Goal: Task Accomplishment & Management: Use online tool/utility

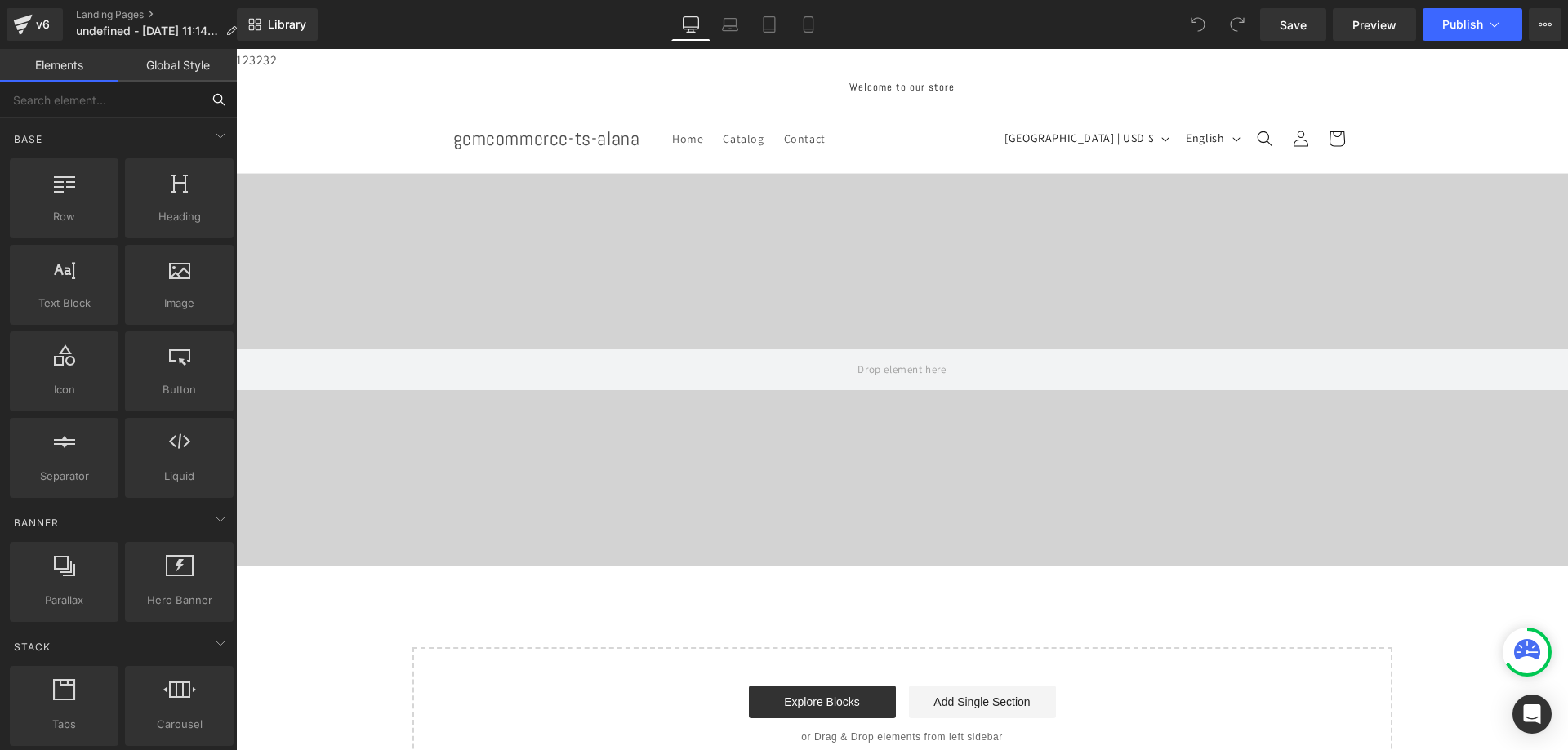
click at [100, 99] on input "text" at bounding box center [100, 99] width 201 height 36
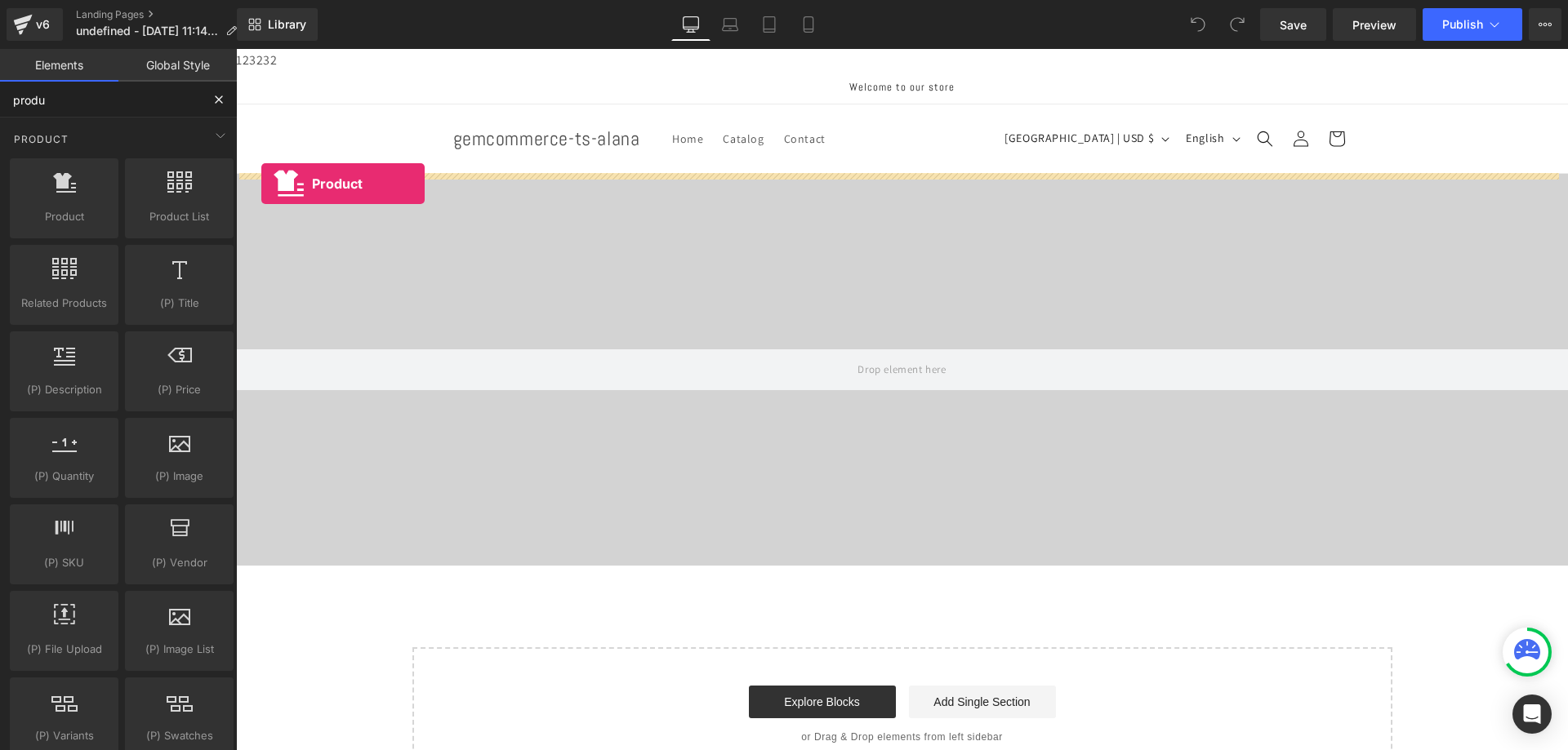
type input "produ"
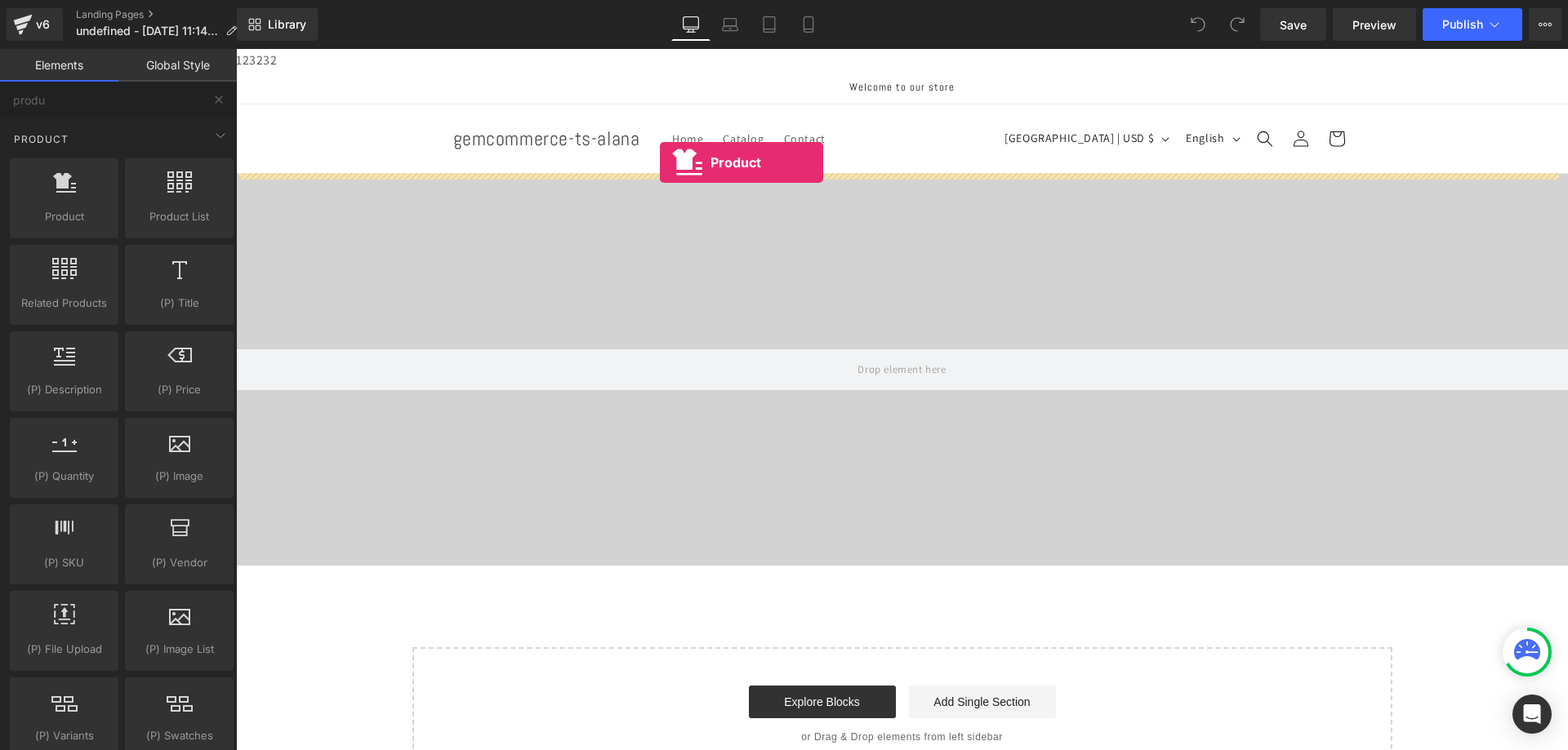
click at [655, 163] on header "Home Catalog Contact Log in Country/region [GEOGRAPHIC_DATA] | USD $ Search [GE…" at bounding box center [902, 138] width 980 height 69
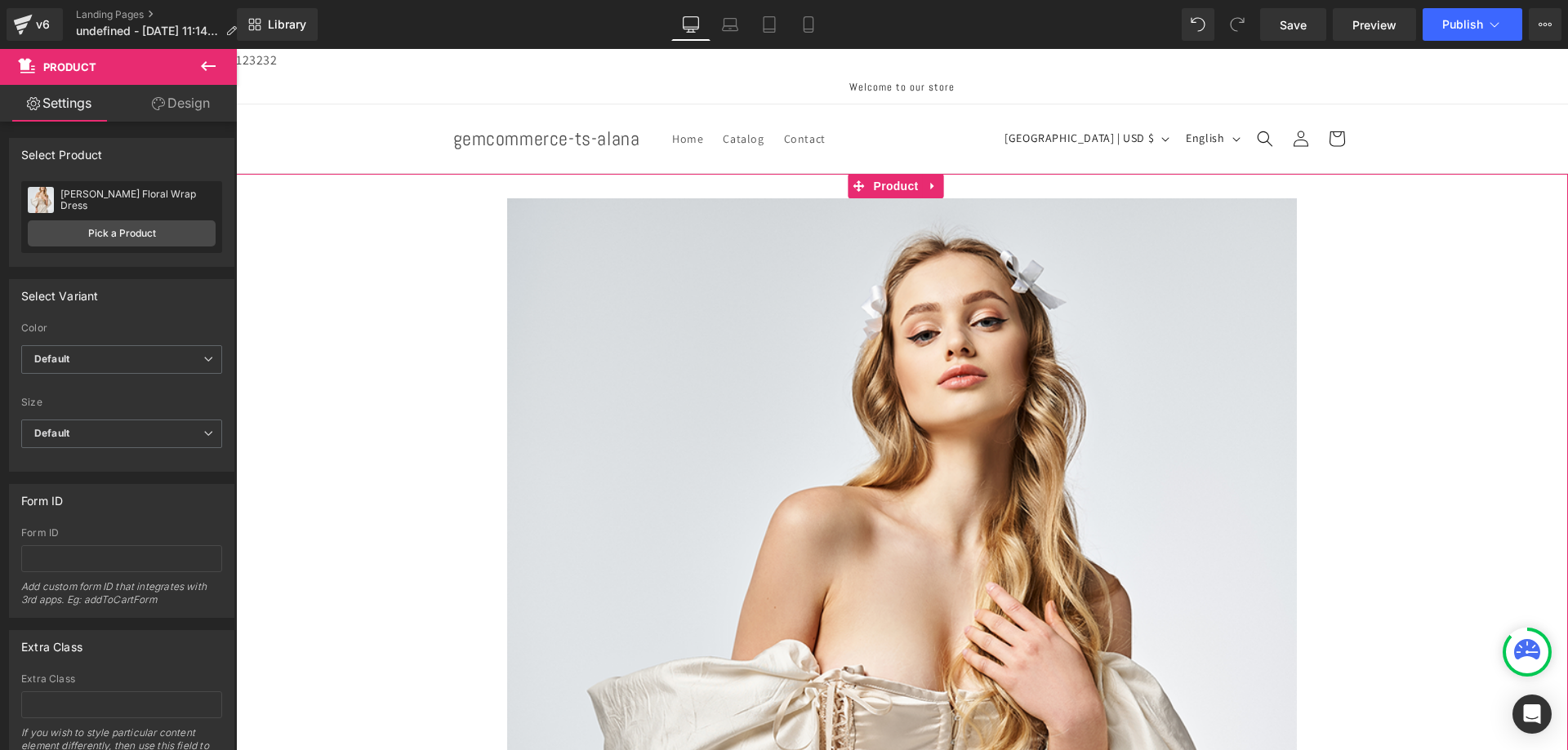
click at [895, 265] on img at bounding box center [902, 719] width 790 height 1040
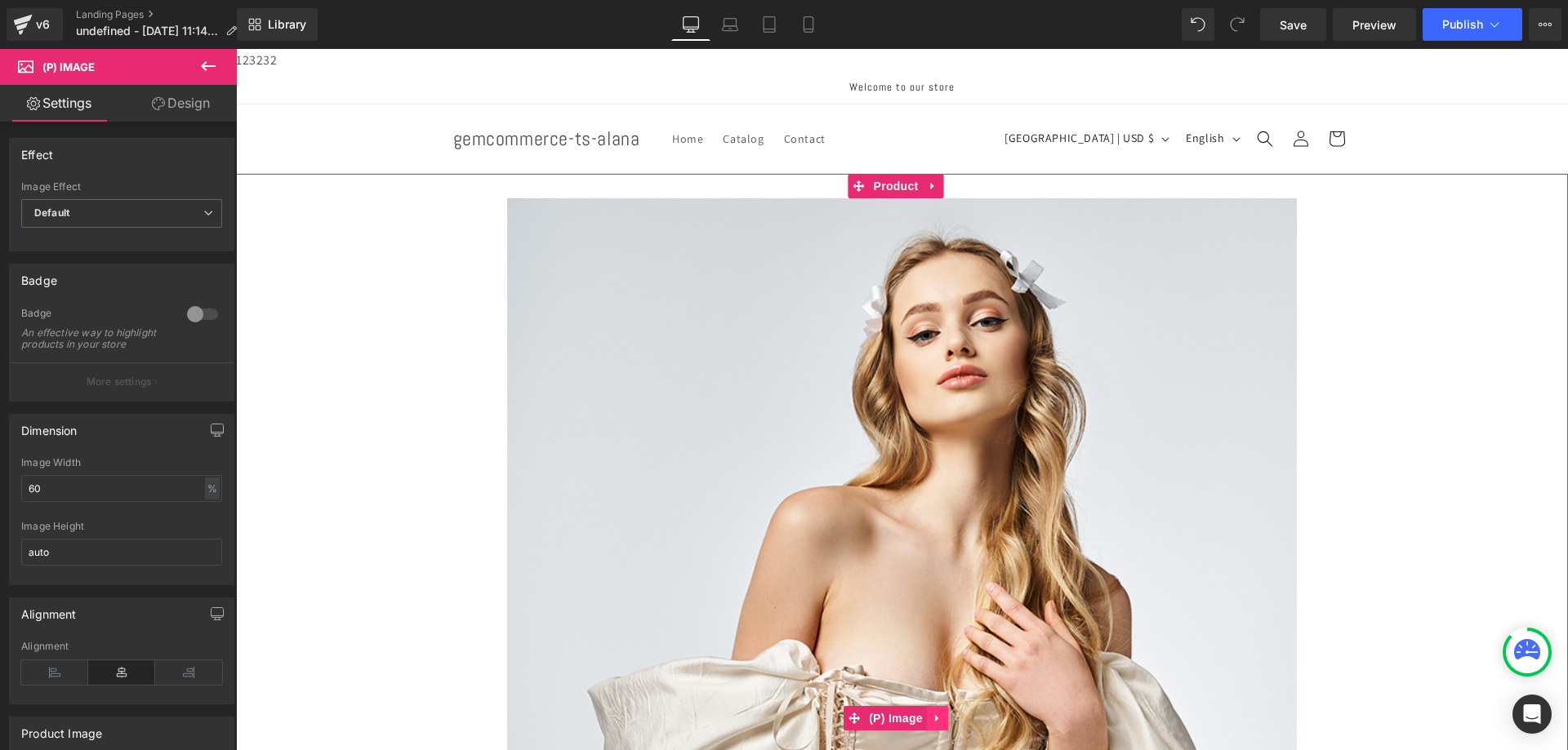
click at [938, 715] on icon at bounding box center [938, 718] width 12 height 12
click at [951, 714] on icon at bounding box center [948, 719] width 12 height 12
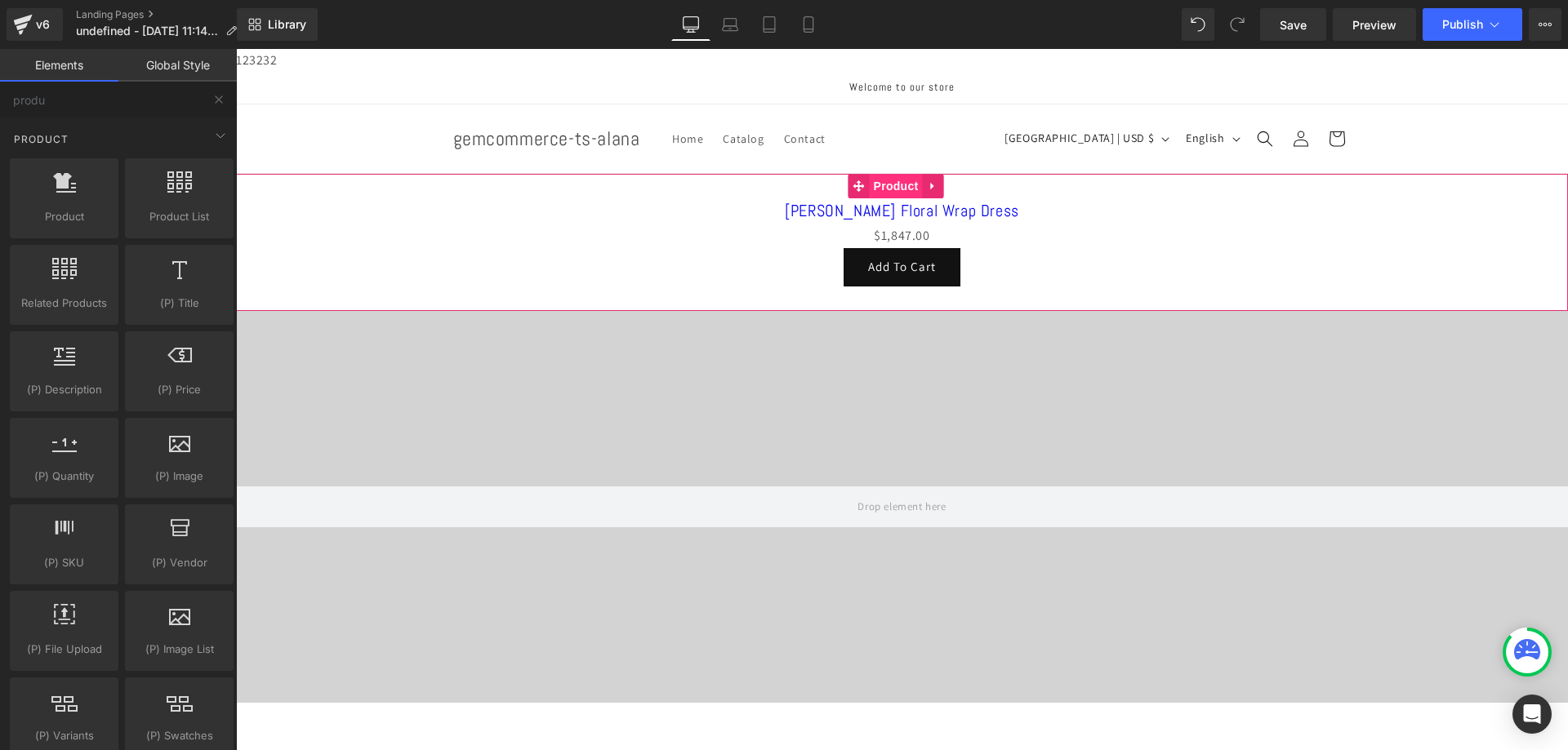
click at [890, 185] on span "Product" at bounding box center [896, 186] width 53 height 25
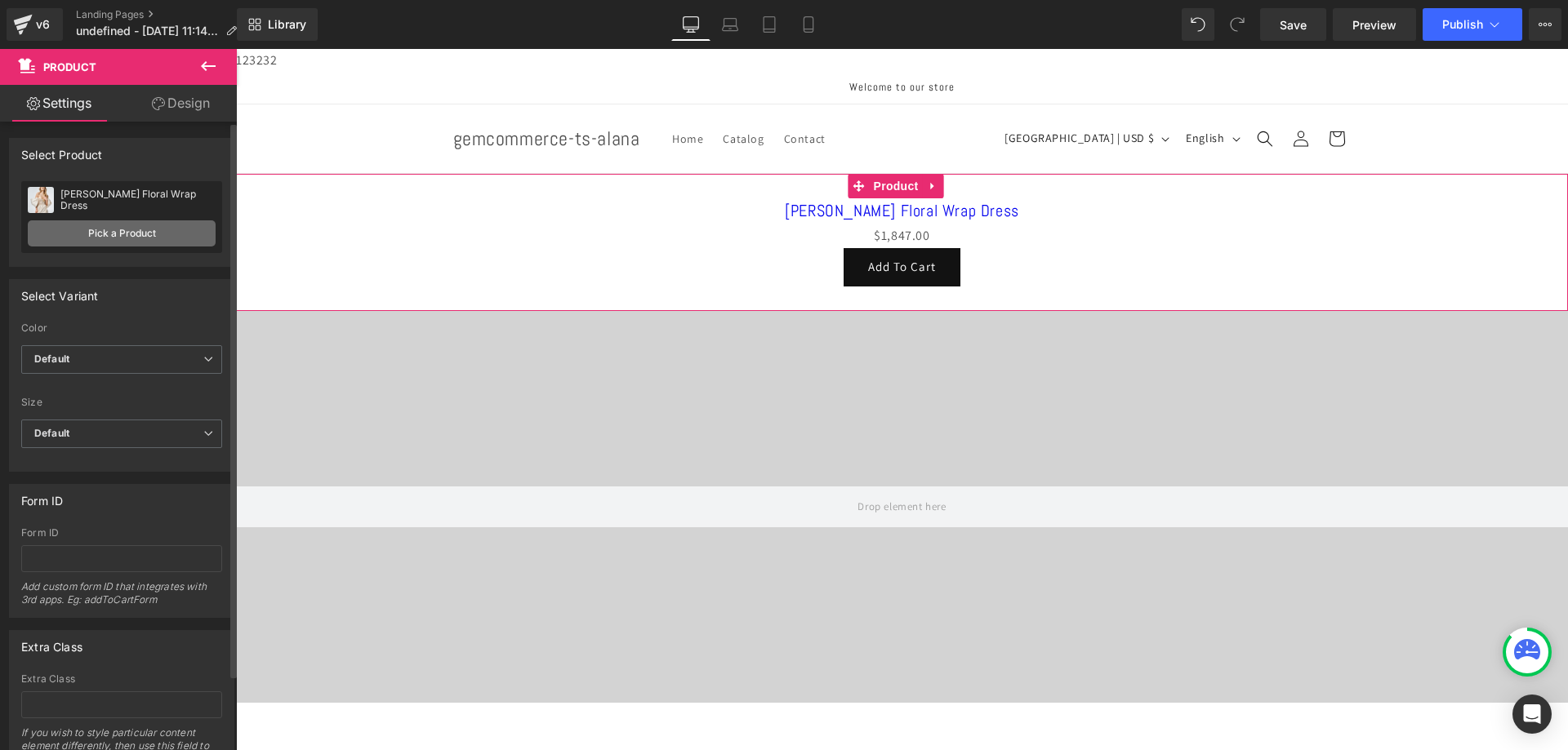
click at [136, 238] on link "Pick a Product" at bounding box center [122, 233] width 188 height 26
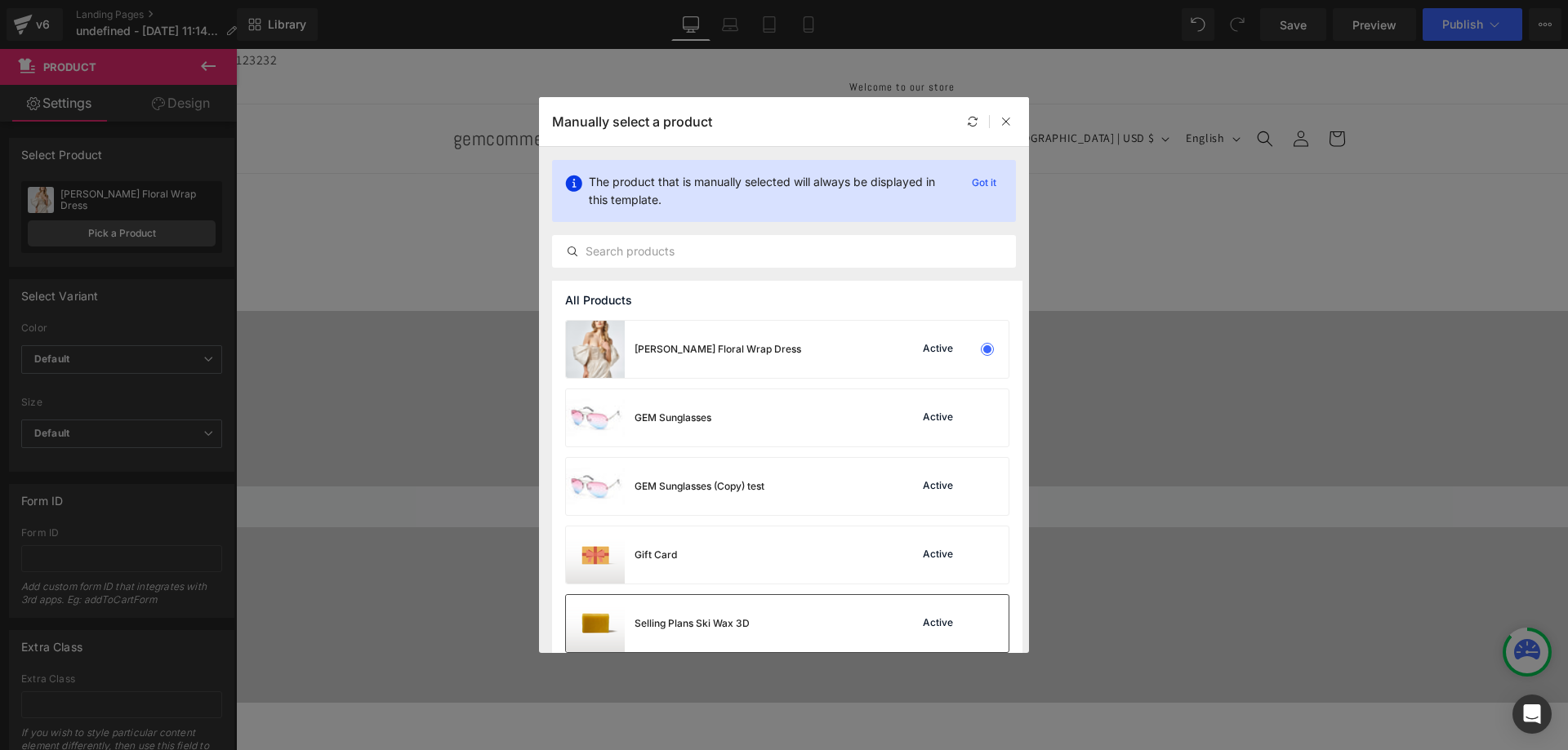
drag, startPoint x: 709, startPoint y: 619, endPoint x: 473, endPoint y: 570, distance: 241.0
click at [709, 619] on div "Selling Plans Ski Wax 3D" at bounding box center [692, 624] width 115 height 15
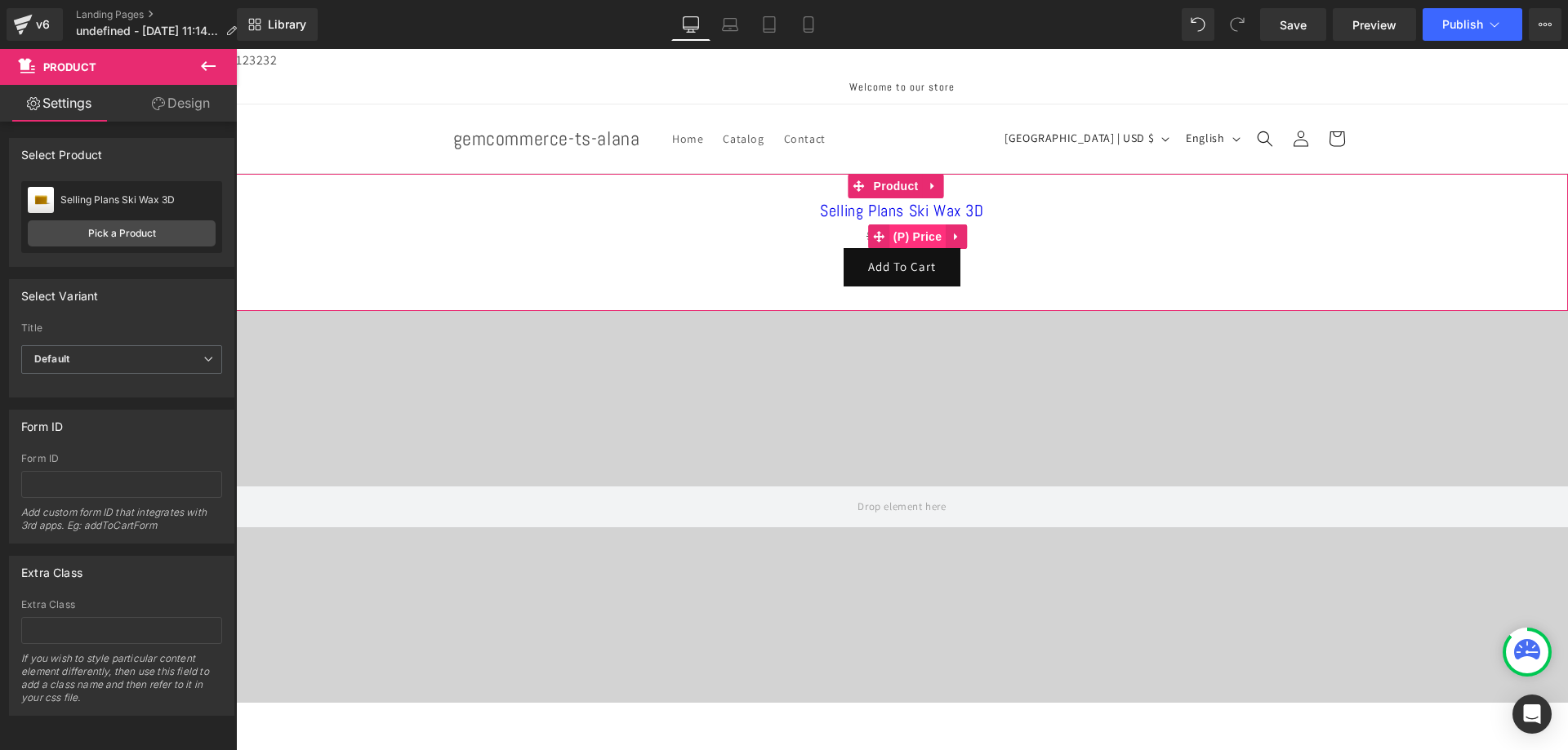
click at [906, 237] on span "(P) Price" at bounding box center [918, 237] width 57 height 25
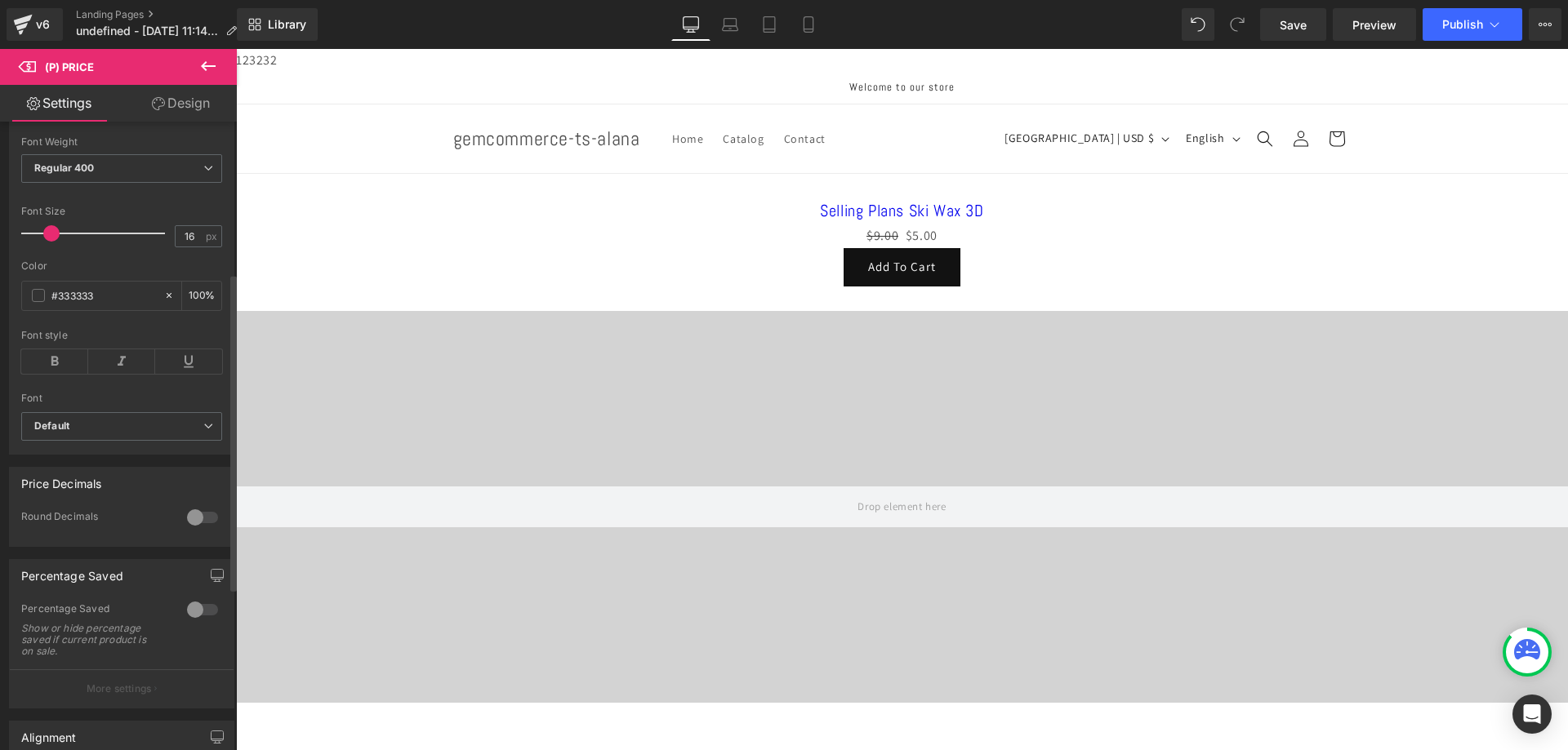
scroll to position [326, 0]
click at [200, 609] on div at bounding box center [202, 599] width 39 height 26
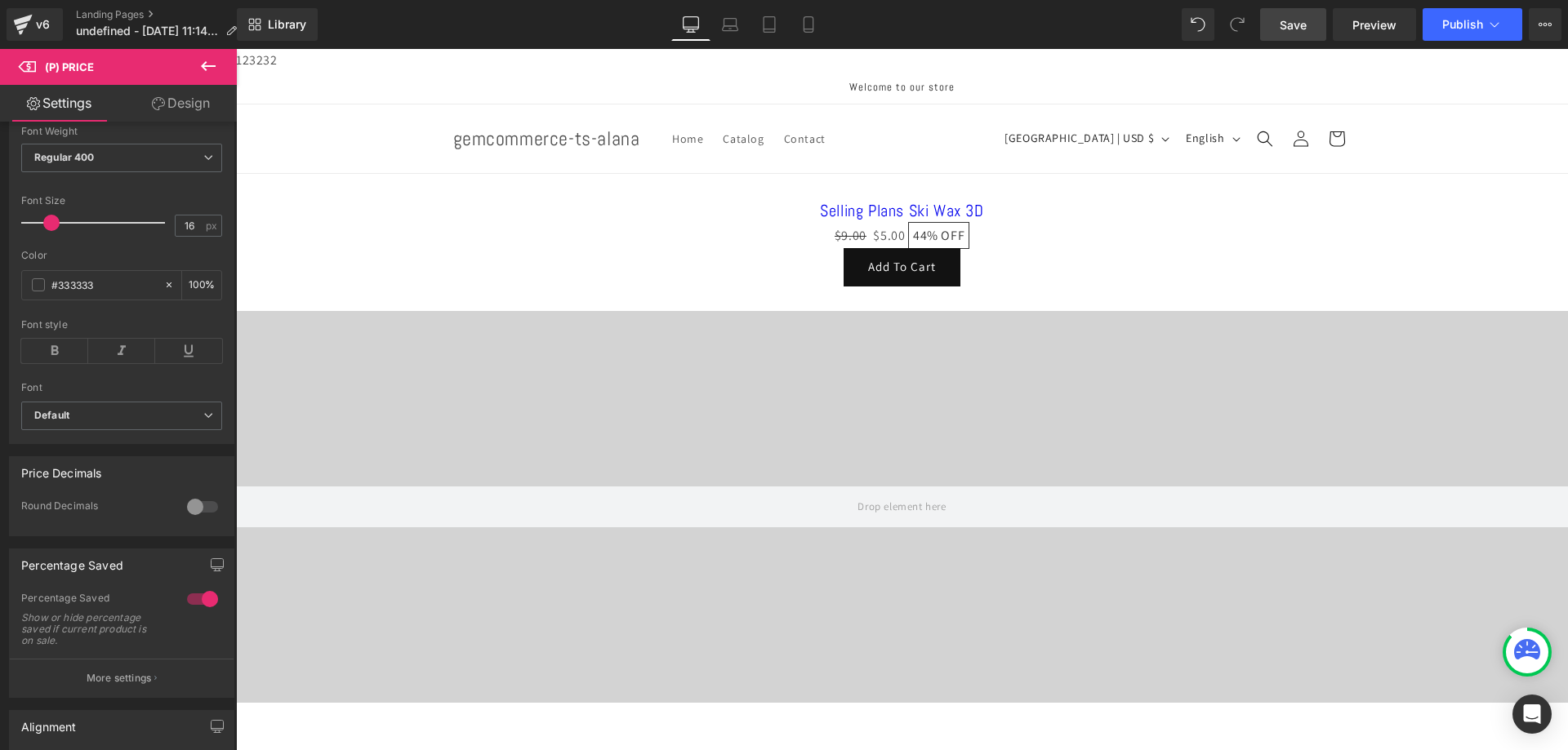
click at [1305, 28] on span "Save" at bounding box center [1293, 25] width 27 height 17
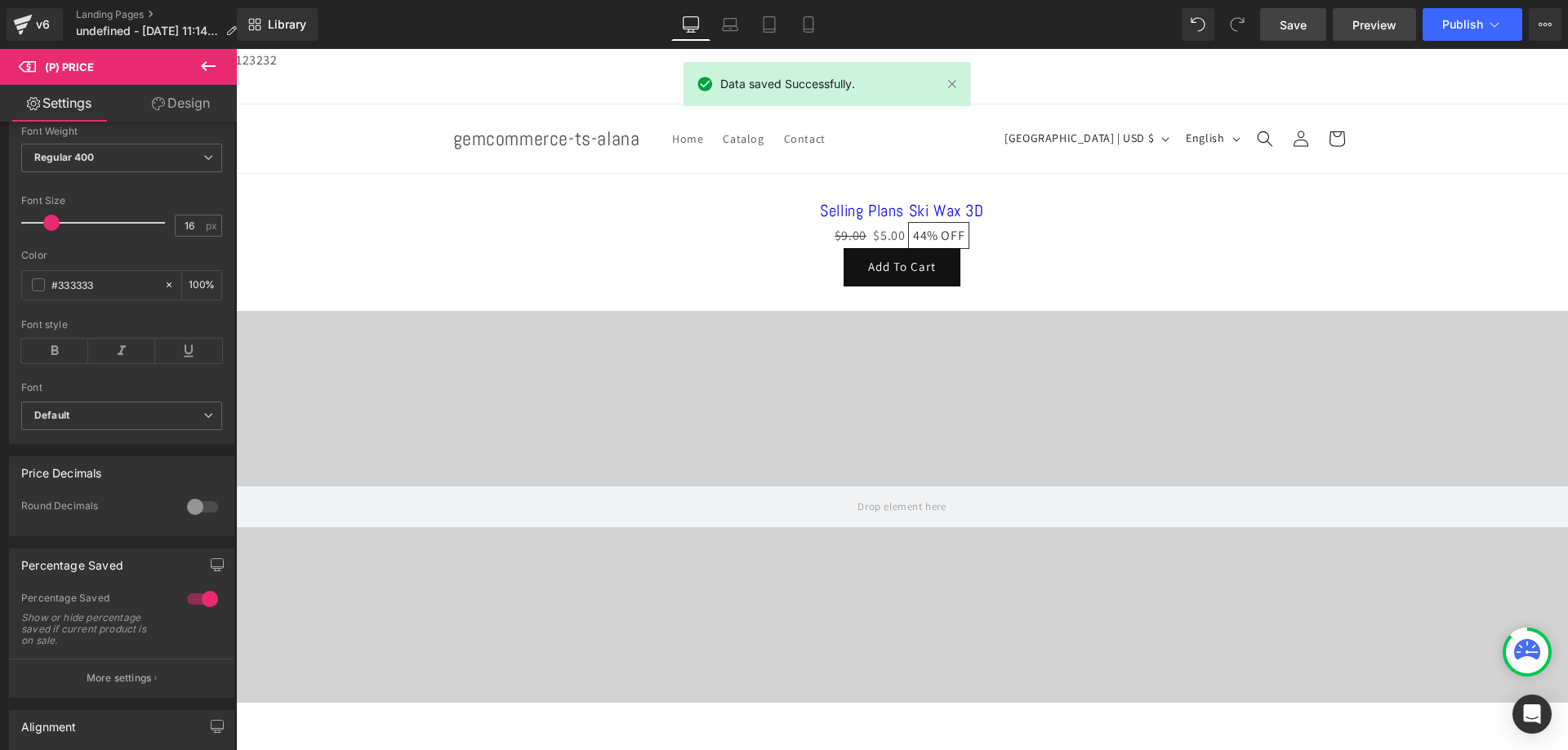
click at [1385, 31] on span "Preview" at bounding box center [1374, 25] width 44 height 17
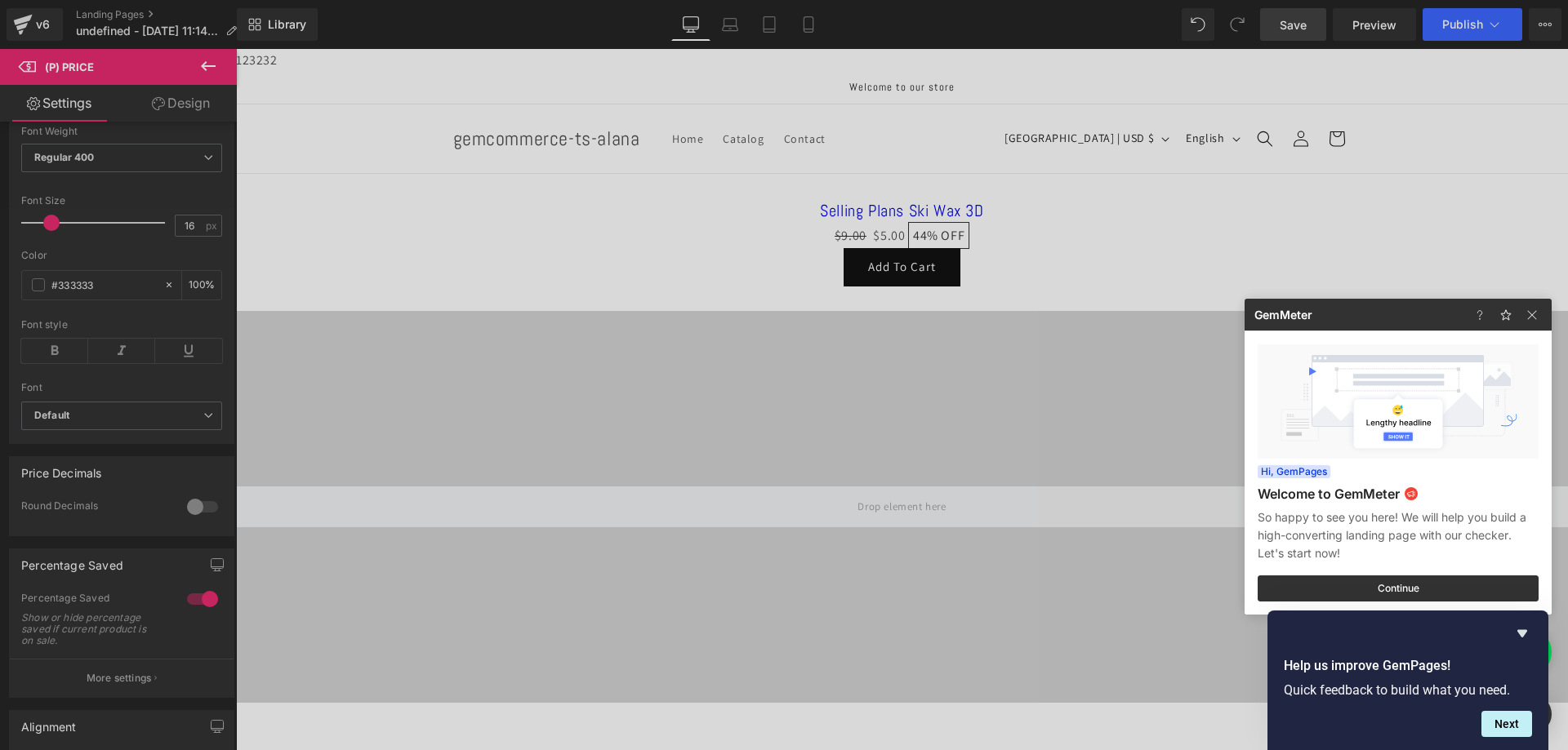
click at [1031, 224] on div at bounding box center [784, 375] width 1568 height 750
